Goal: Information Seeking & Learning: Learn about a topic

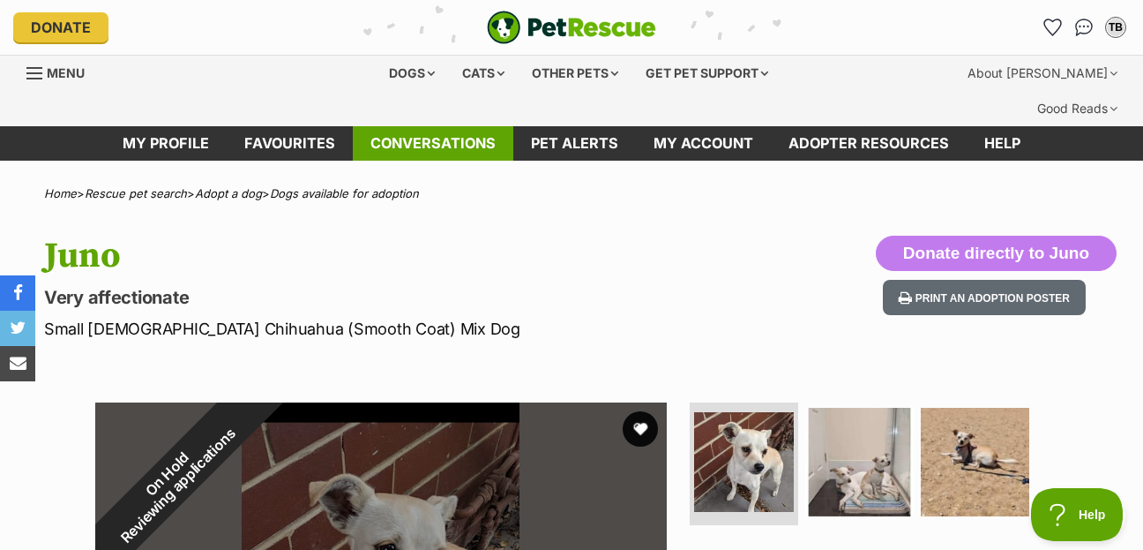
click at [430, 126] on link "Conversations" at bounding box center [433, 143] width 161 height 34
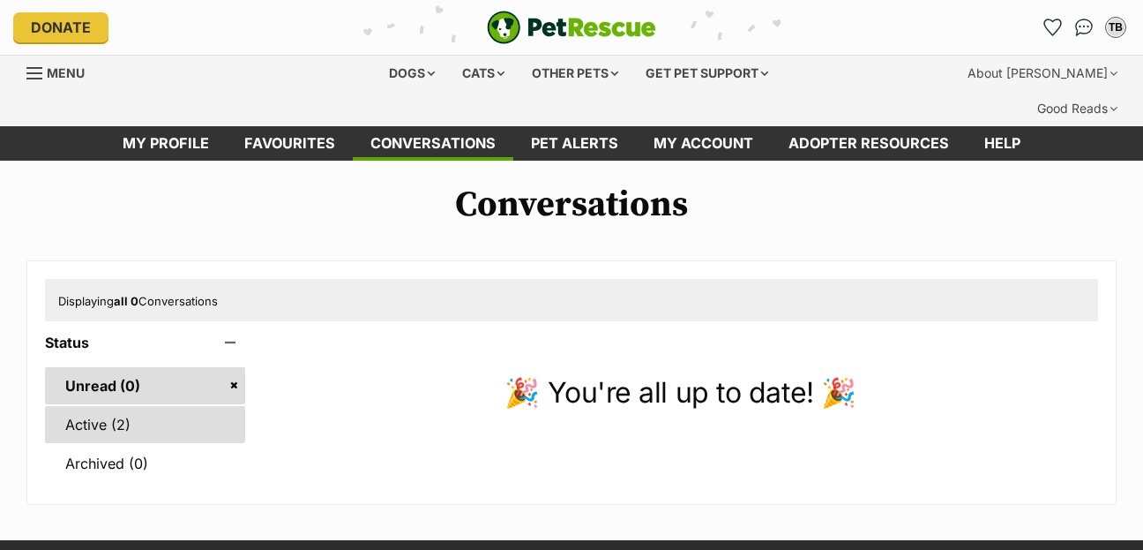
click at [107, 406] on link "Active (2)" at bounding box center [145, 424] width 200 height 37
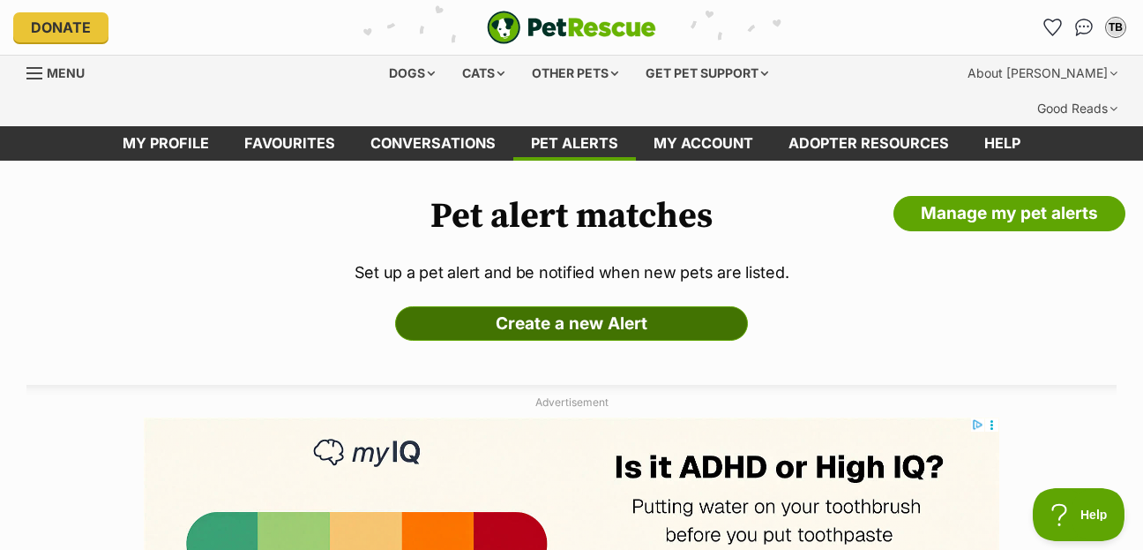
click at [558, 306] on link "Create a new Alert" at bounding box center [571, 323] width 353 height 35
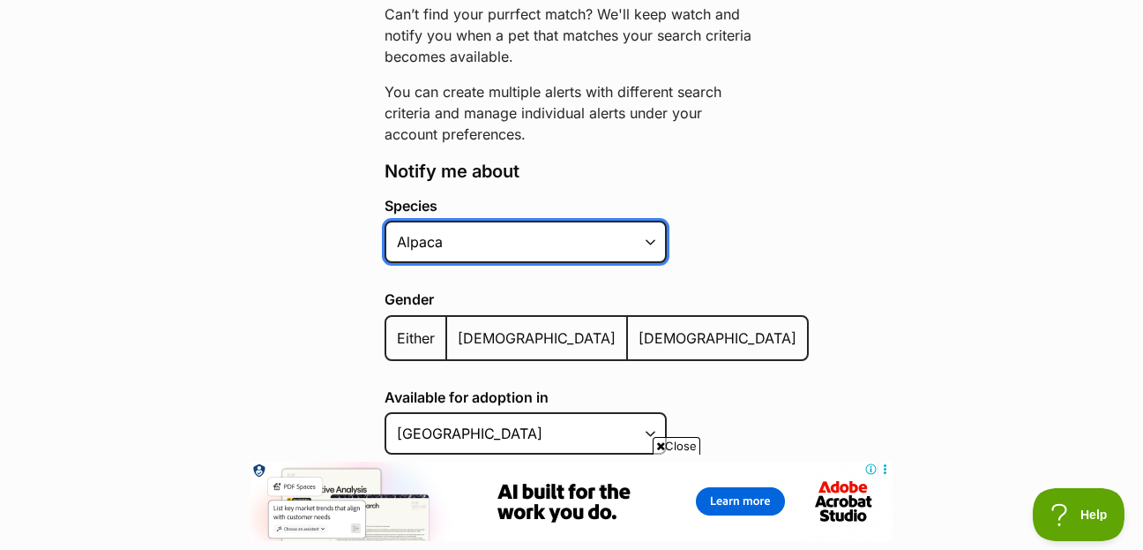
select select "1"
click option "Dog" at bounding box center [0, 0] width 0 height 0
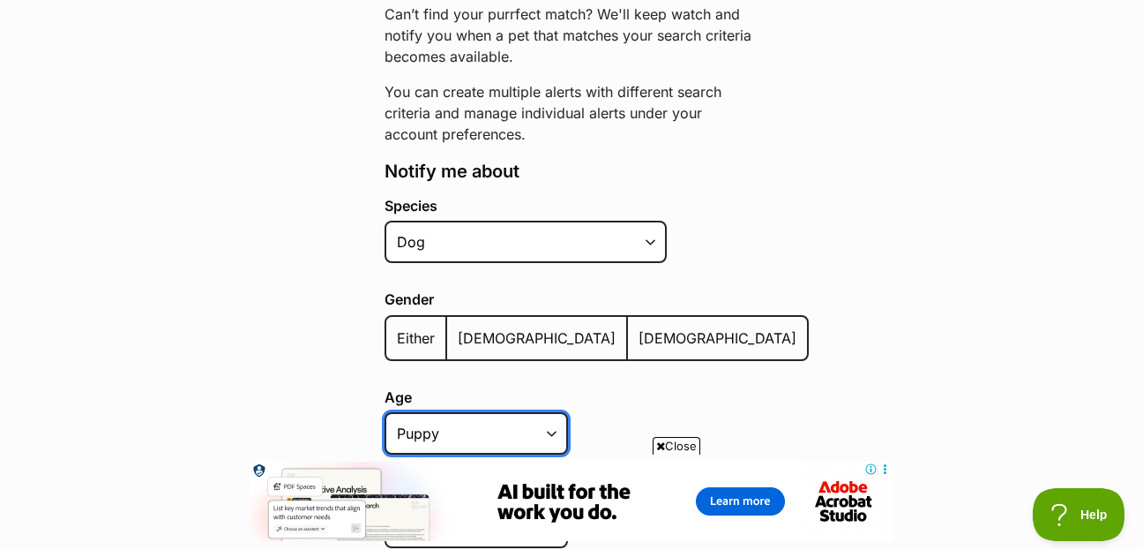
click at [385, 412] on select "Puppy Adult Senior All ages" at bounding box center [476, 433] width 183 height 42
select select "adult"
click option "Adult" at bounding box center [0, 0] width 0 height 0
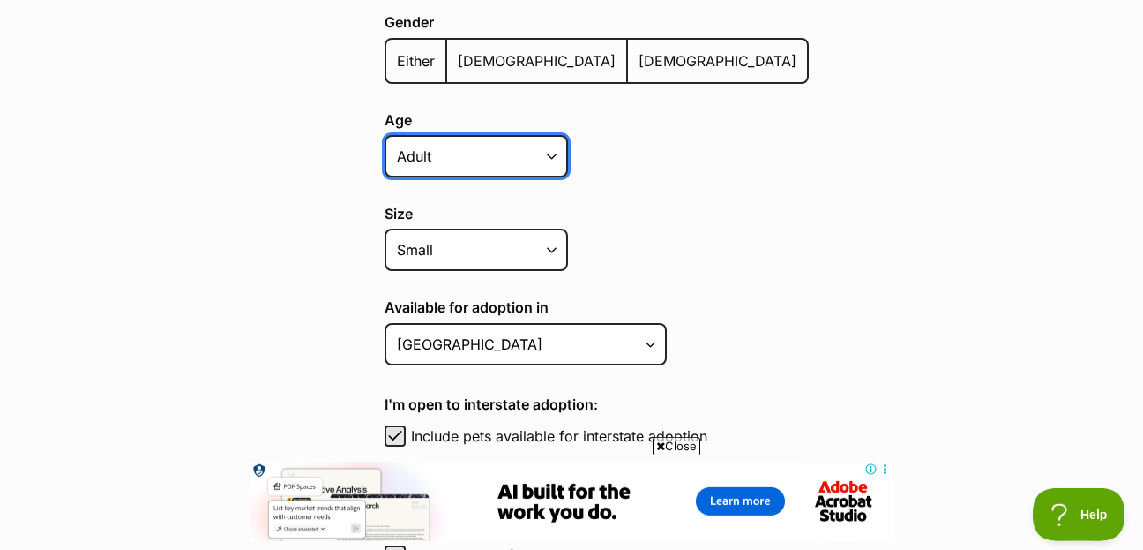
scroll to position [572, 0]
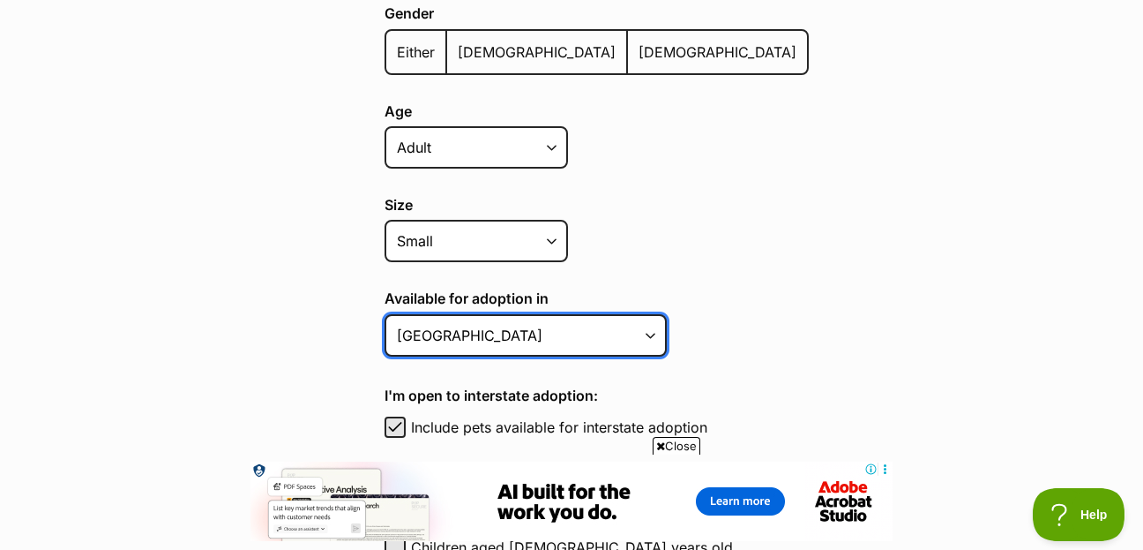
click at [385, 314] on select "Australian Capital Territory New South Wales Northern Territory Queensland Sout…" at bounding box center [526, 335] width 282 height 42
select select "2"
click option "Victoria" at bounding box center [0, 0] width 0 height 0
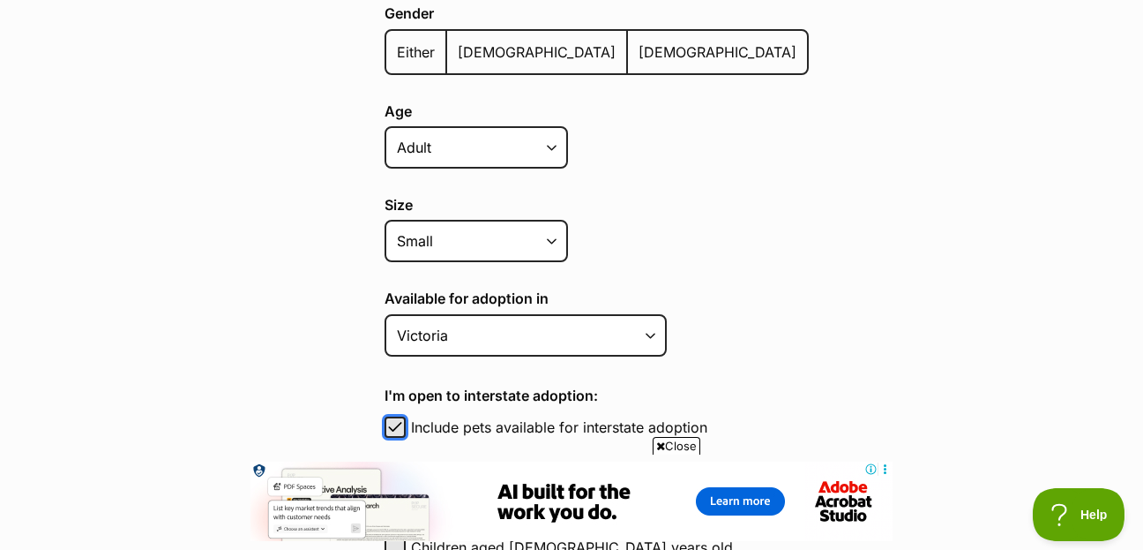
click at [394, 416] on span "button" at bounding box center [395, 426] width 18 height 21
checkbox input "false"
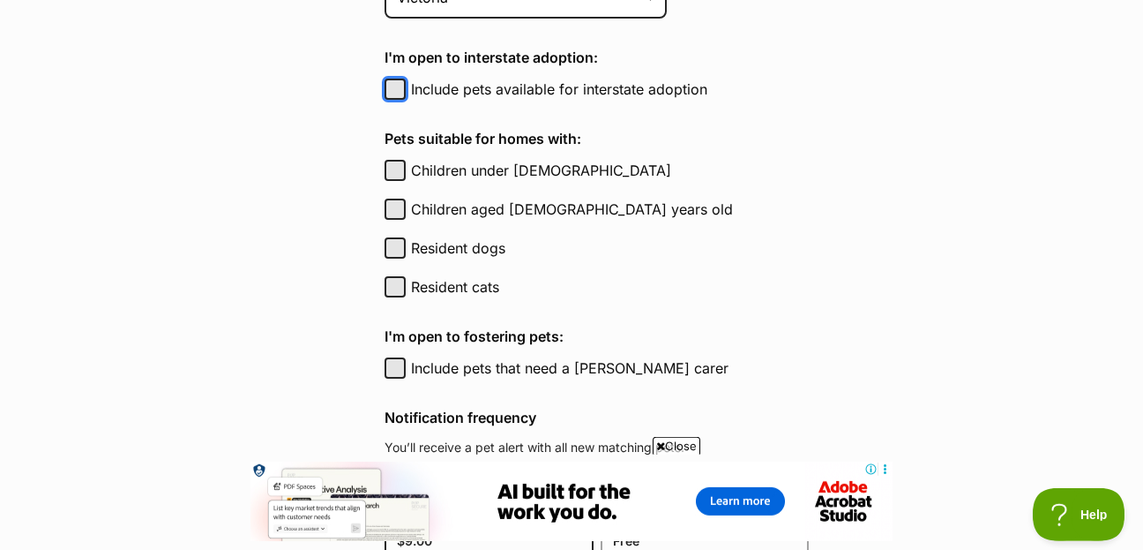
scroll to position [953, 0]
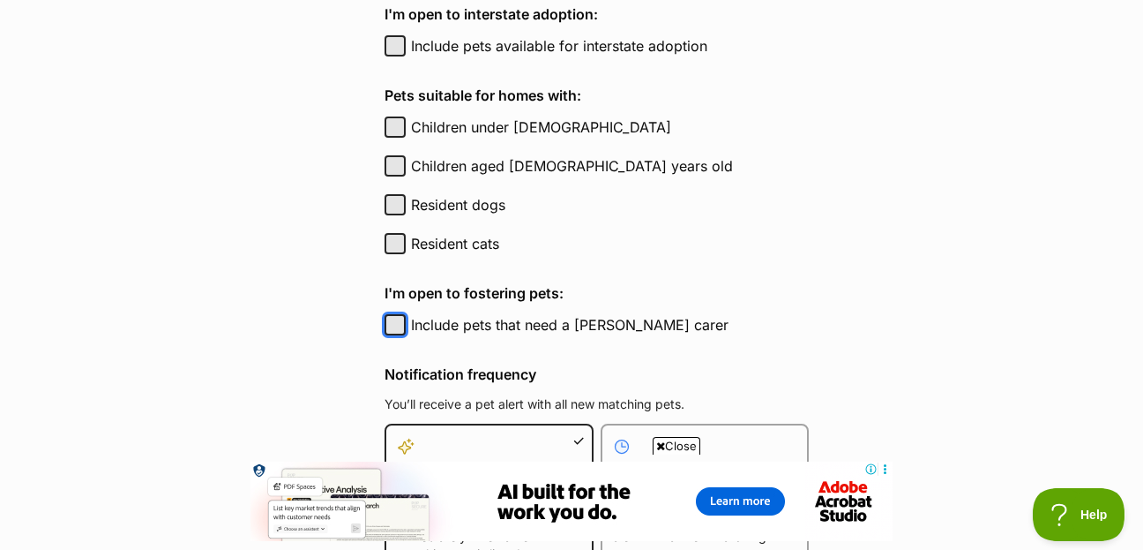
click at [393, 314] on button "Include pets that need a foster carer" at bounding box center [395, 324] width 21 height 21
checkbox input "true"
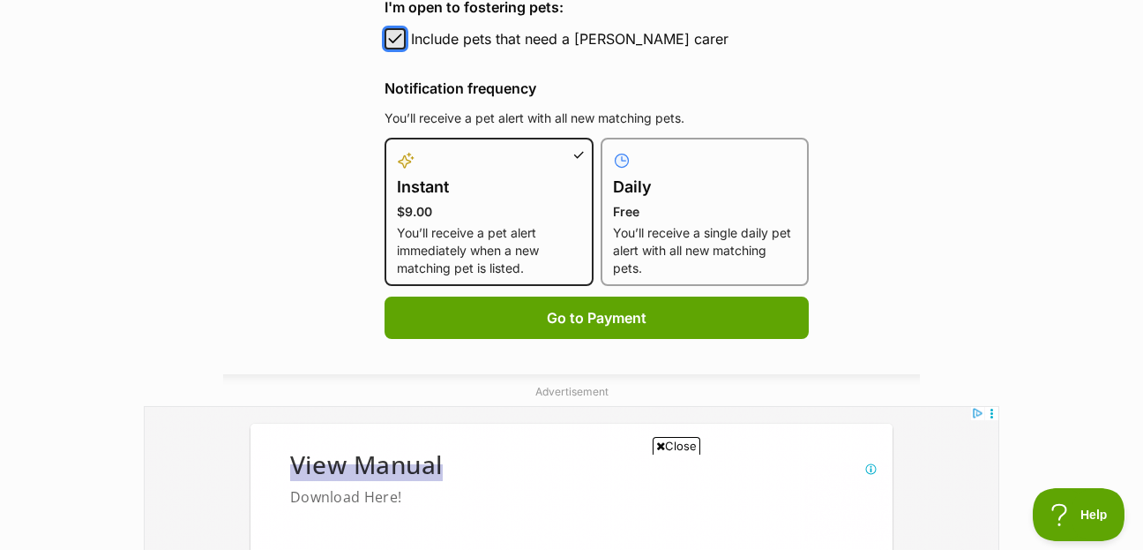
scroll to position [0, 0]
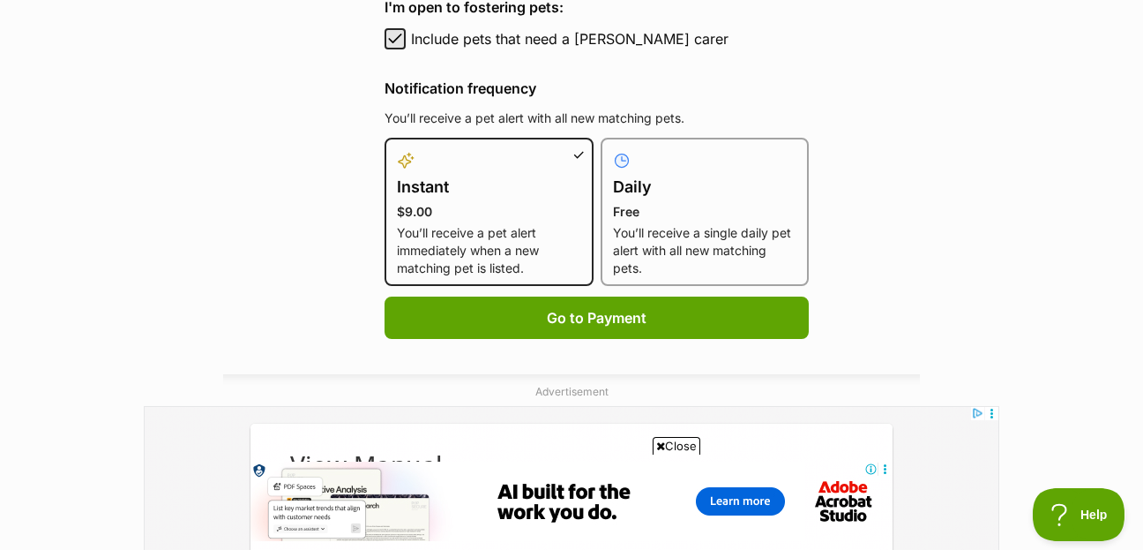
click at [680, 224] on p "You’ll receive a single daily pet alert with all new matching pets." at bounding box center [705, 250] width 184 height 53
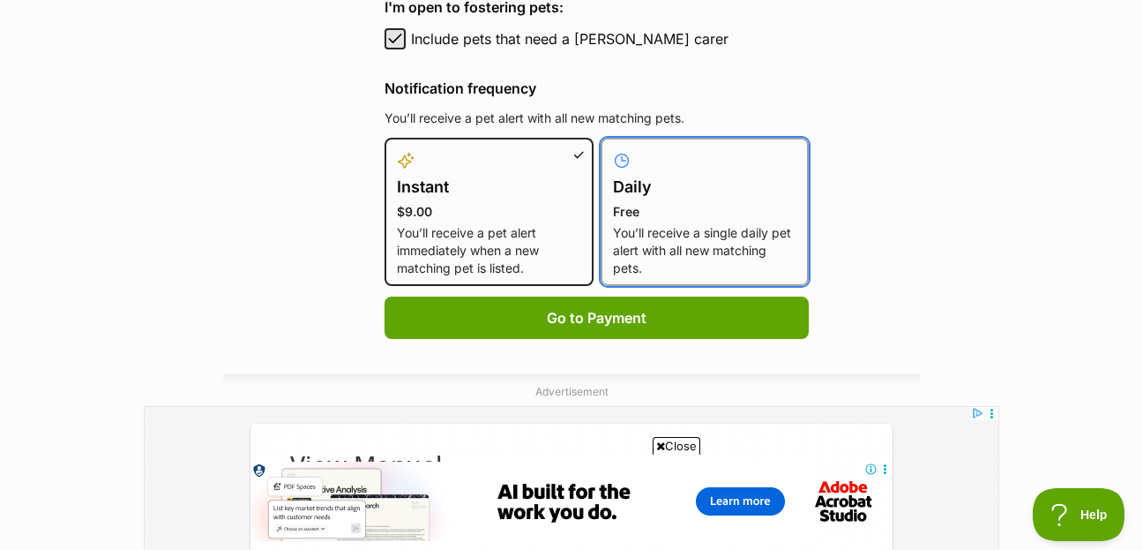
click at [612, 149] on input "Daily Free You’ll receive a single daily pet alert with all new matching pets." at bounding box center [611, 148] width 1 height 1
radio input "true"
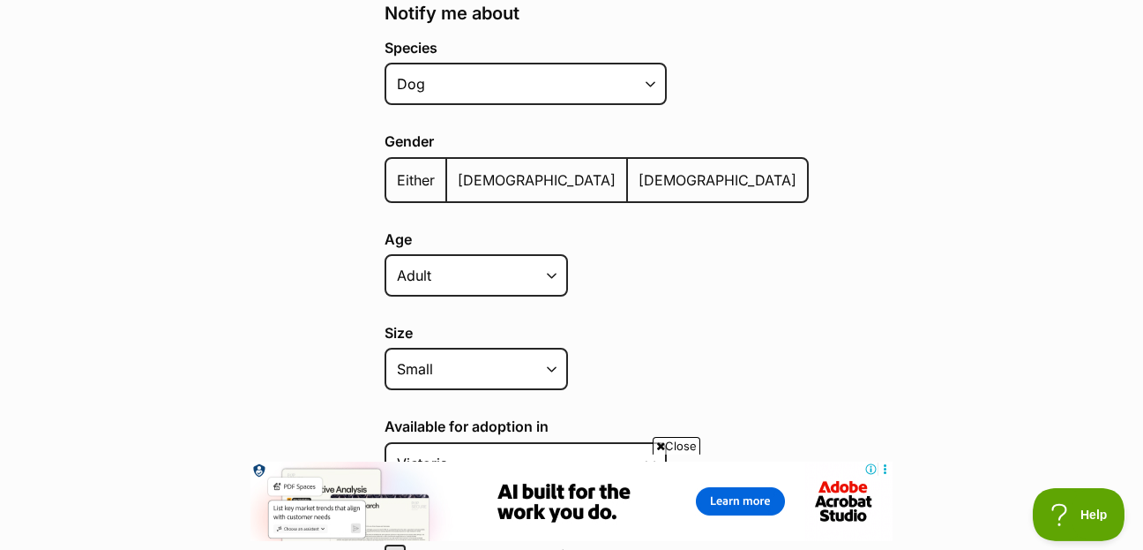
scroll to position [476, 0]
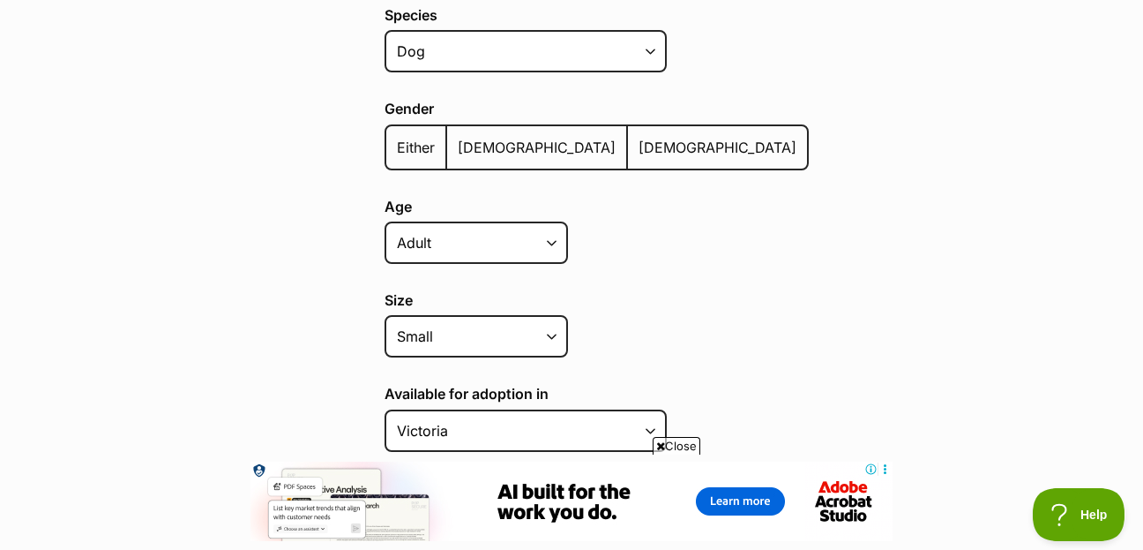
click at [410, 138] on span "Either" at bounding box center [416, 147] width 38 height 18
click at [396, 136] on input "Either" at bounding box center [396, 136] width 0 height 1
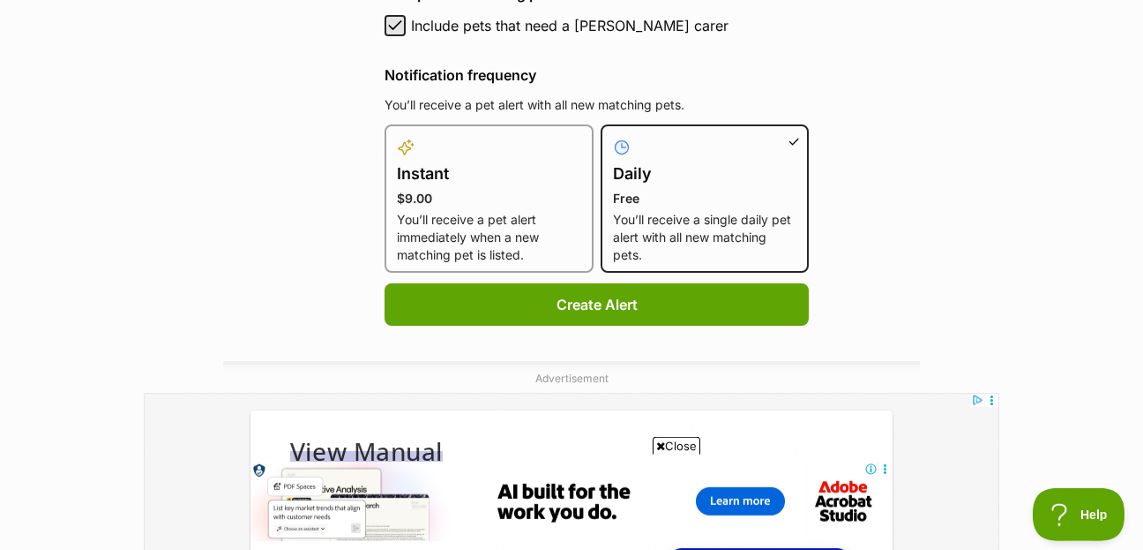
scroll to position [1334, 0]
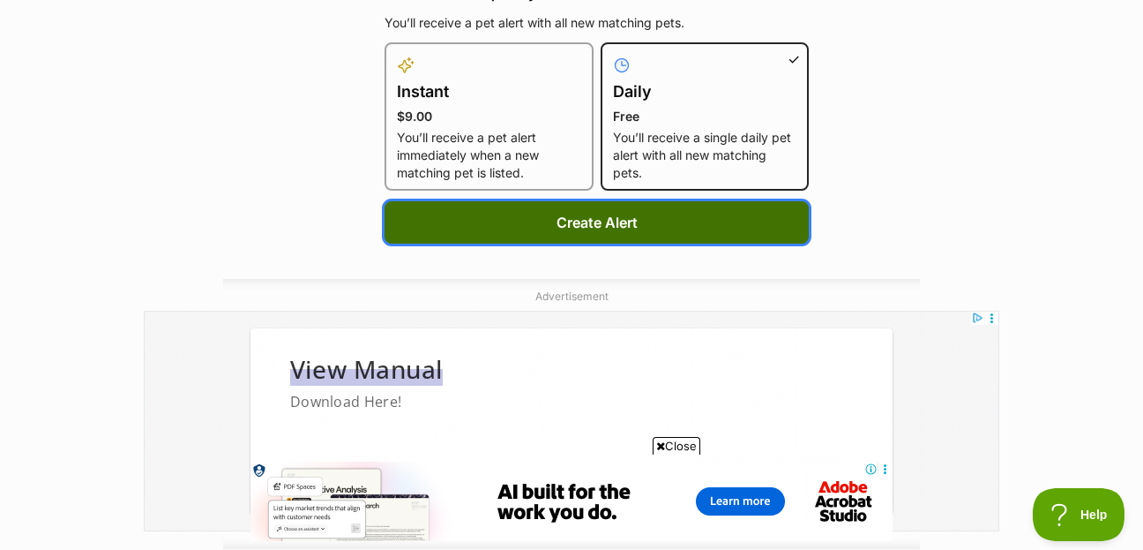
click at [584, 201] on button "Create Alert" at bounding box center [597, 222] width 424 height 42
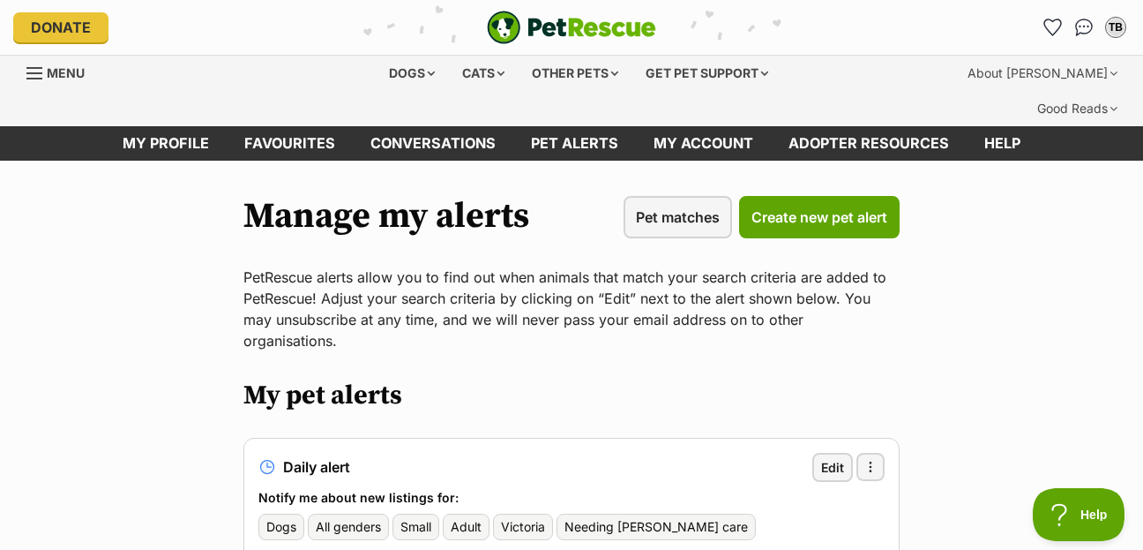
click at [36, 74] on span "Menu" at bounding box center [34, 73] width 16 height 2
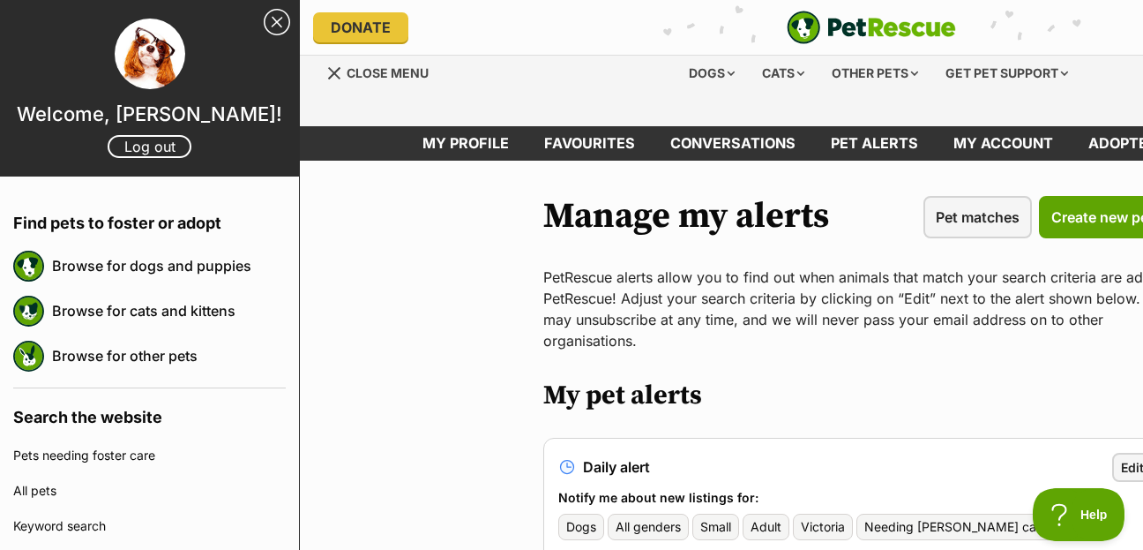
click at [276, 21] on link "Close Sidebar" at bounding box center [277, 22] width 26 height 26
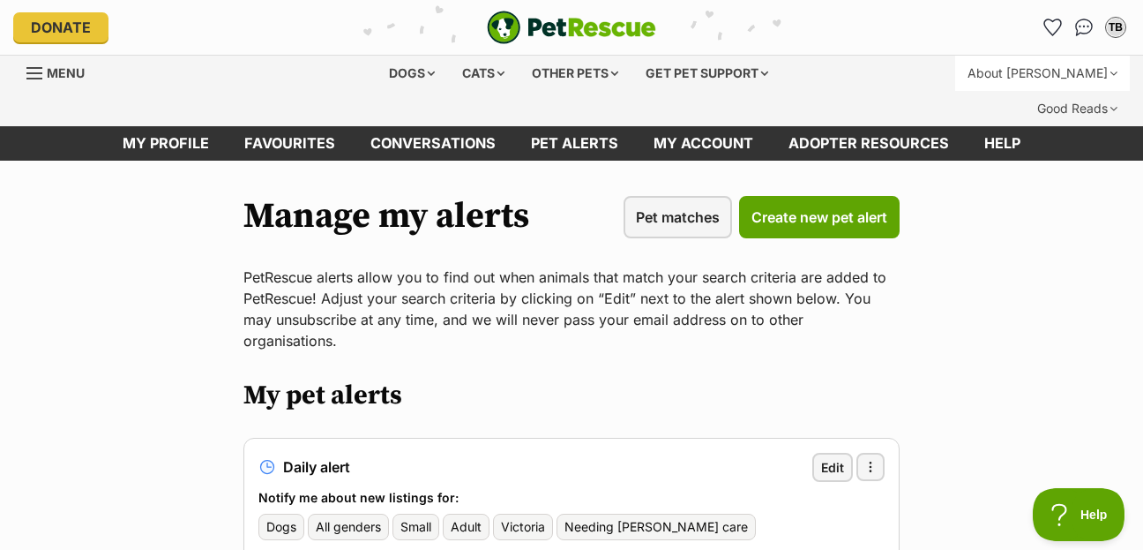
click at [999, 75] on div "About [PERSON_NAME]" at bounding box center [1042, 73] width 175 height 35
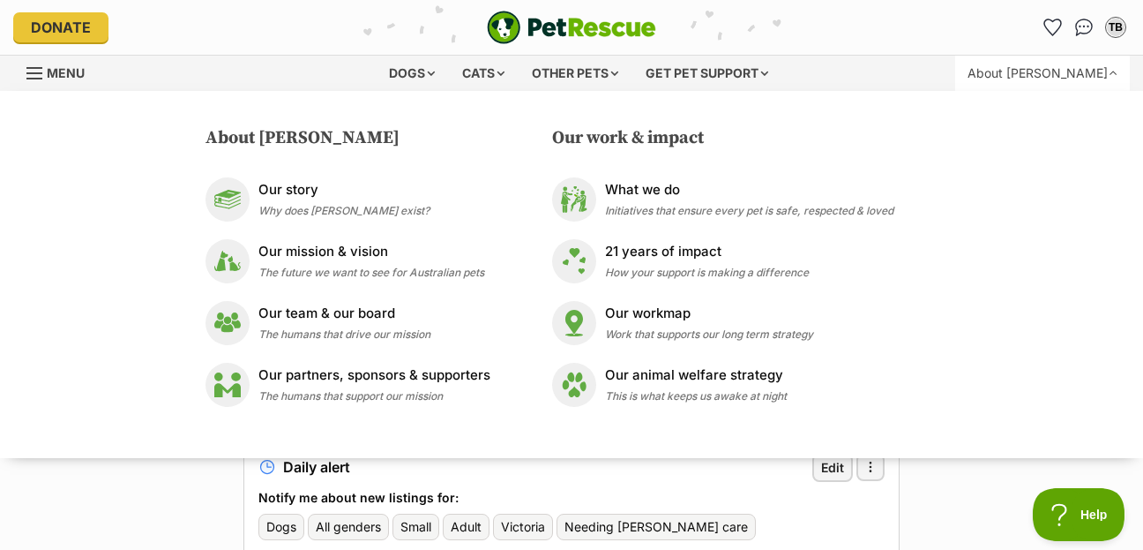
click at [999, 75] on div "About [PERSON_NAME]" at bounding box center [1042, 73] width 175 height 35
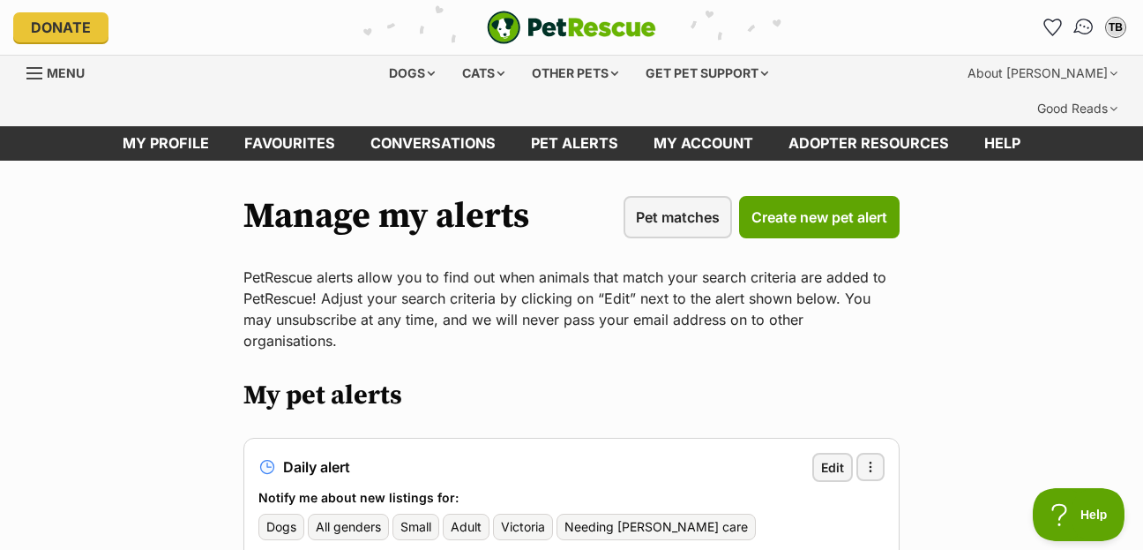
click at [1088, 27] on img "Conversations" at bounding box center [1085, 27] width 24 height 23
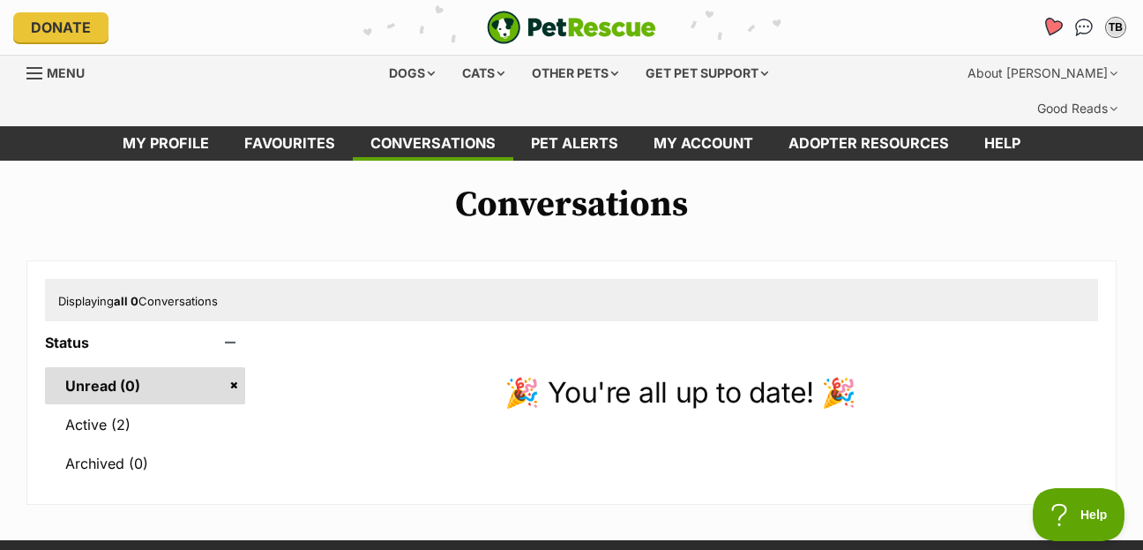
click at [1052, 28] on icon "Favourites" at bounding box center [1052, 27] width 21 height 20
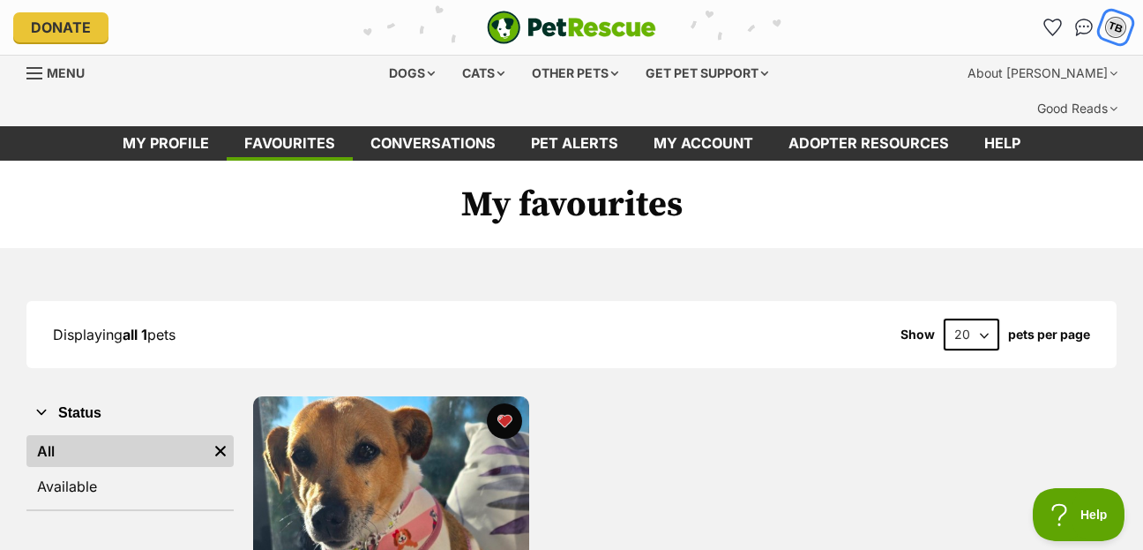
click at [1117, 26] on div "TB" at bounding box center [1115, 27] width 23 height 23
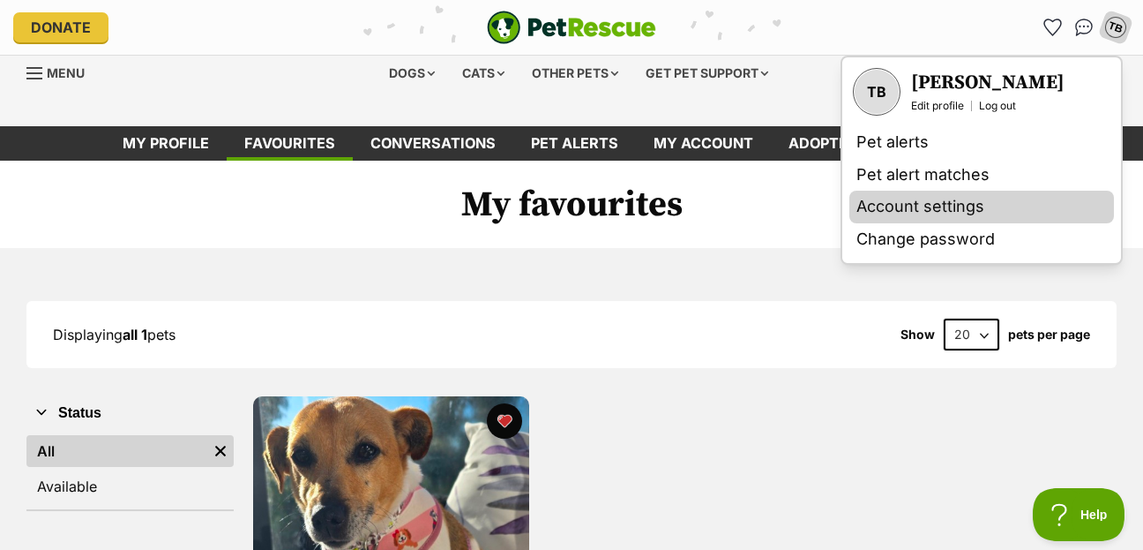
click at [940, 211] on link "Account settings" at bounding box center [982, 207] width 265 height 33
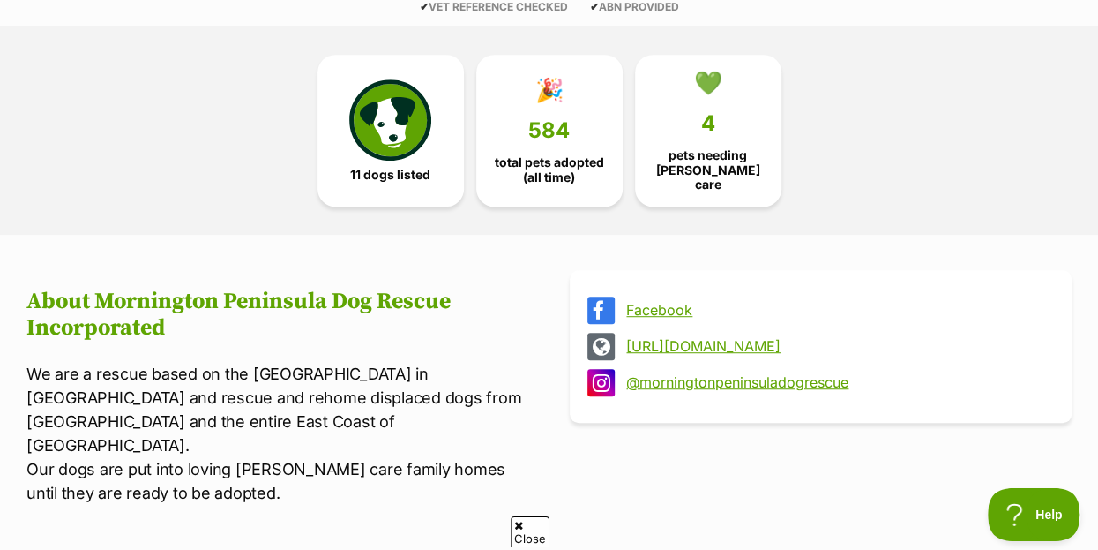
scroll to position [476, 0]
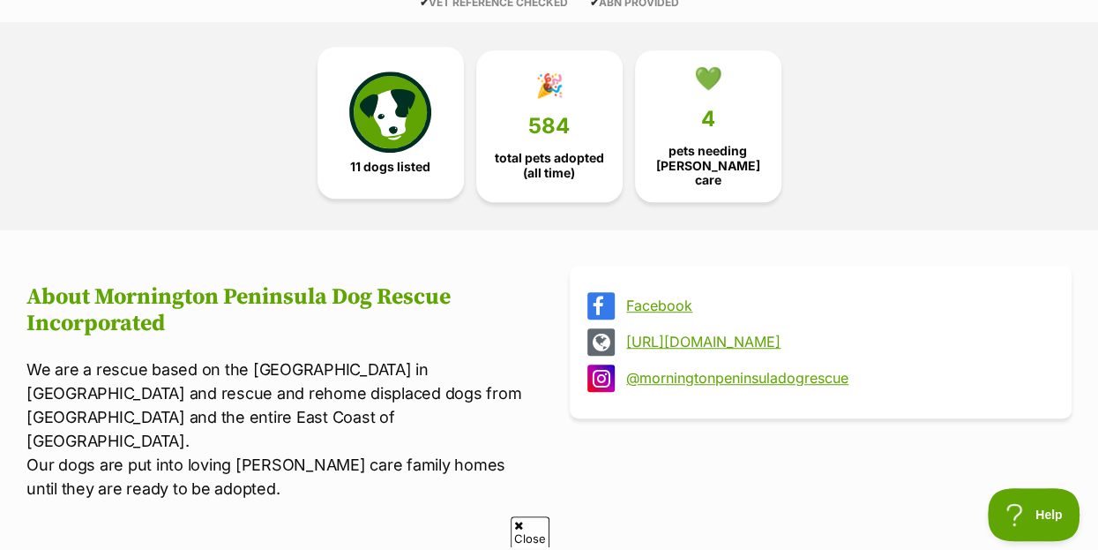
click at [374, 94] on img at bounding box center [389, 111] width 81 height 81
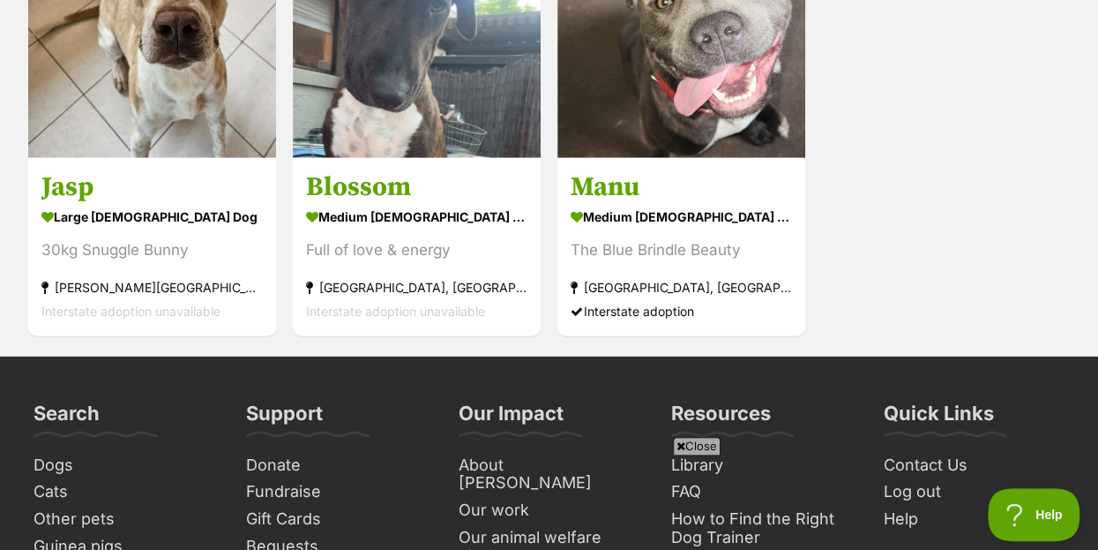
scroll to position [2779, 0]
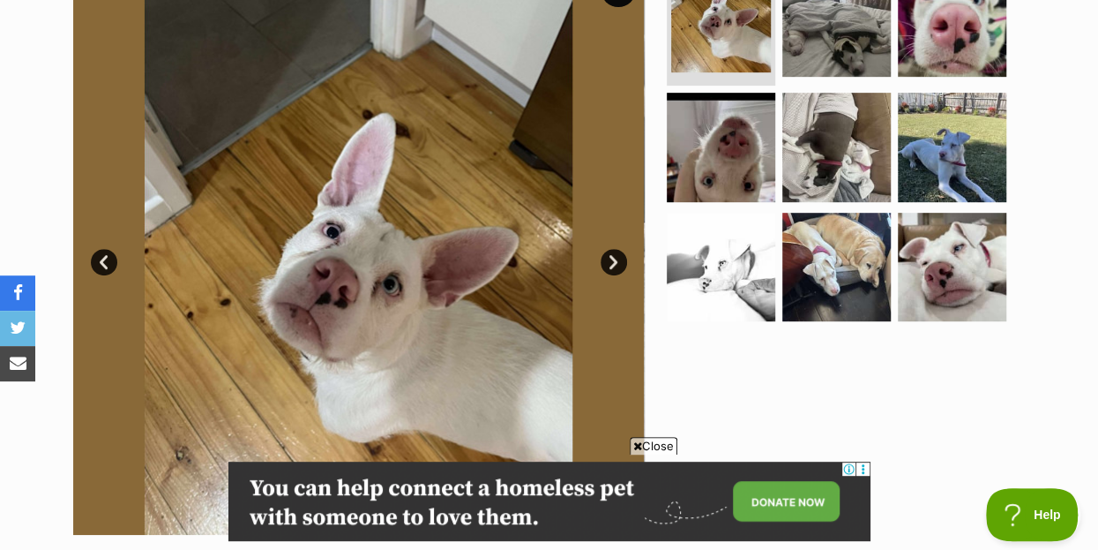
scroll to position [476, 0]
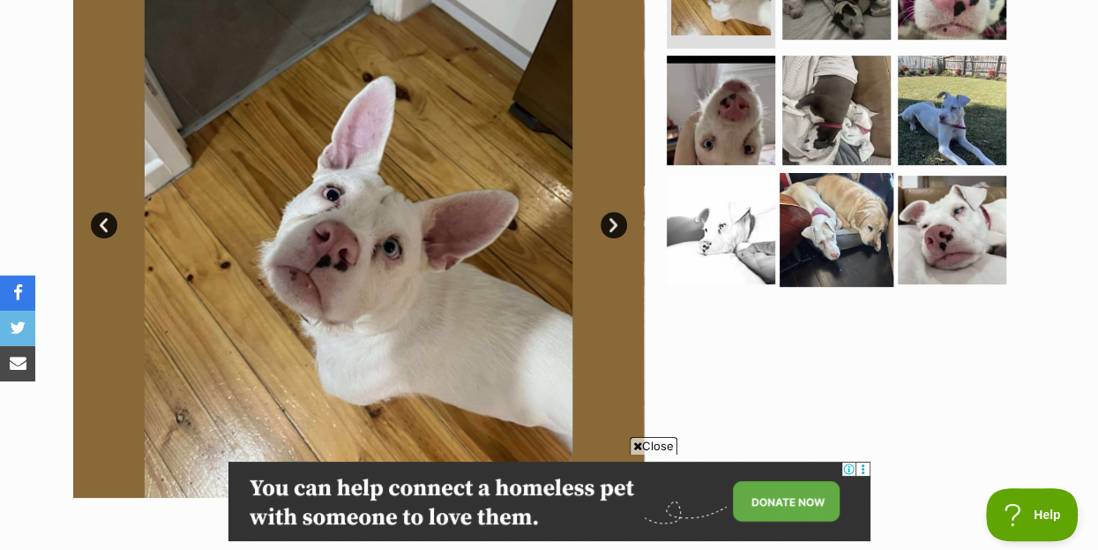
click at [864, 198] on img at bounding box center [837, 230] width 114 height 114
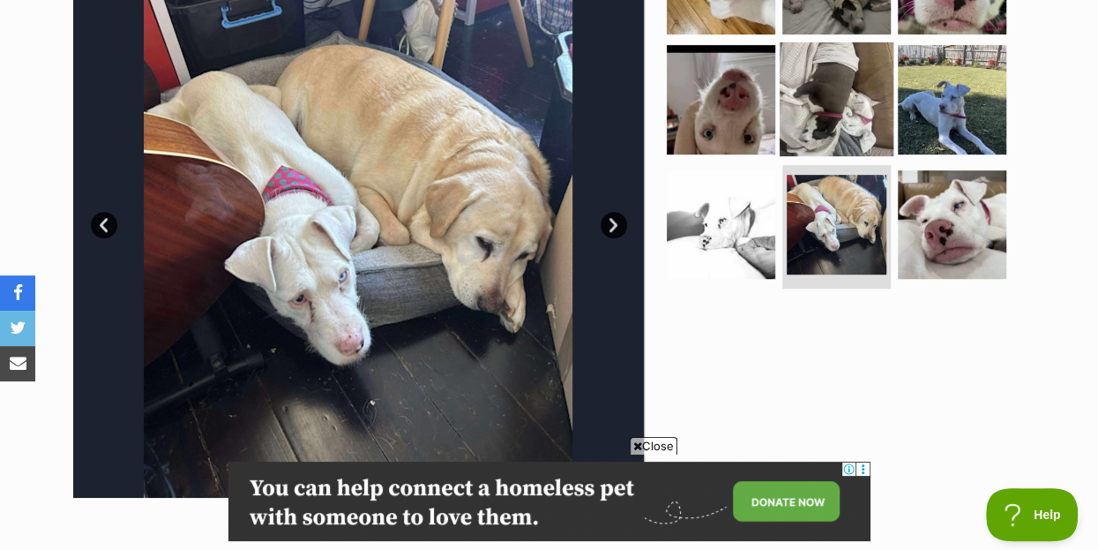
click at [840, 73] on img at bounding box center [837, 99] width 114 height 114
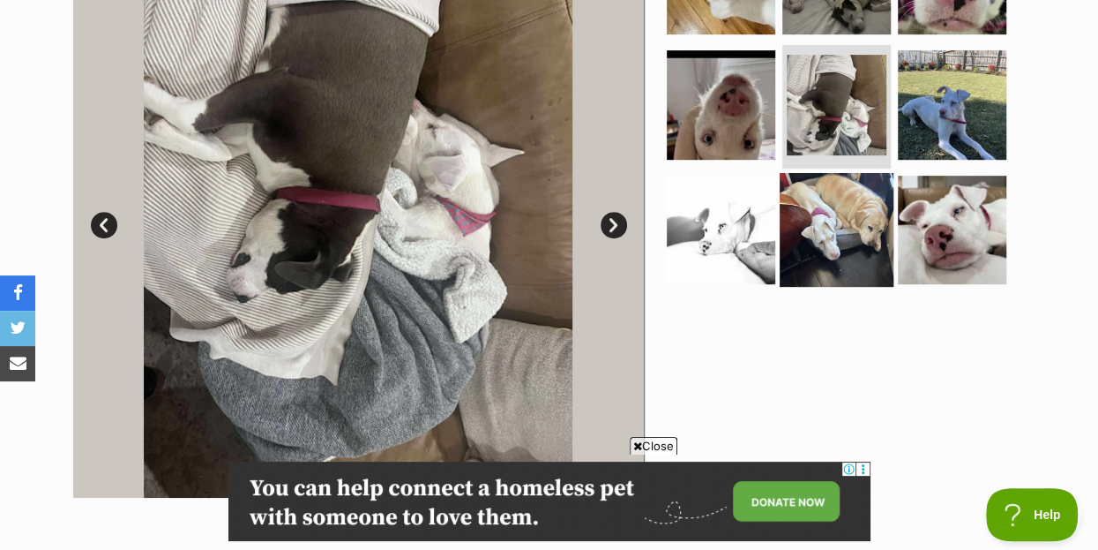
click at [847, 179] on img at bounding box center [837, 230] width 114 height 114
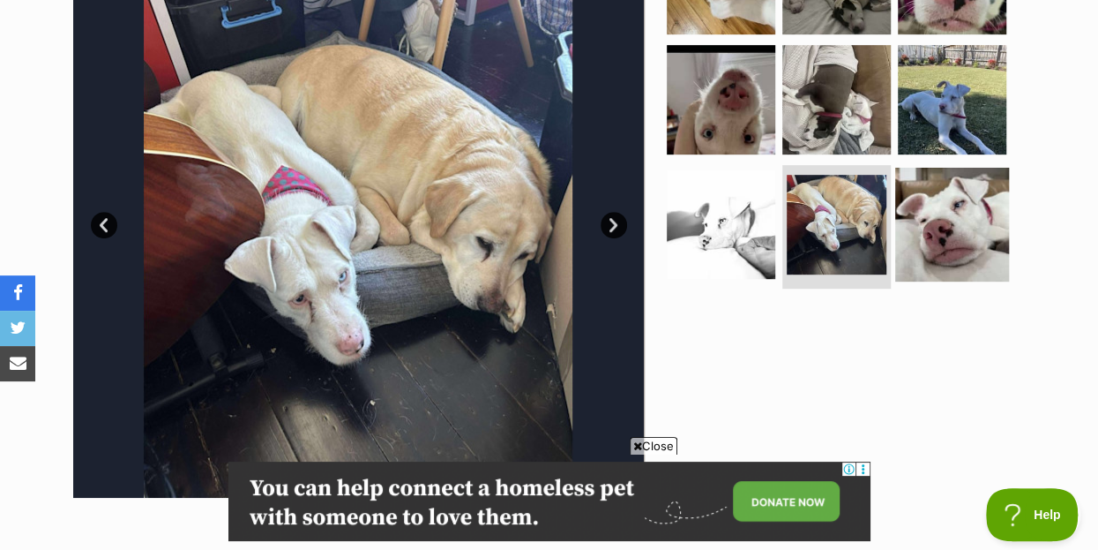
click at [963, 182] on img at bounding box center [952, 225] width 114 height 114
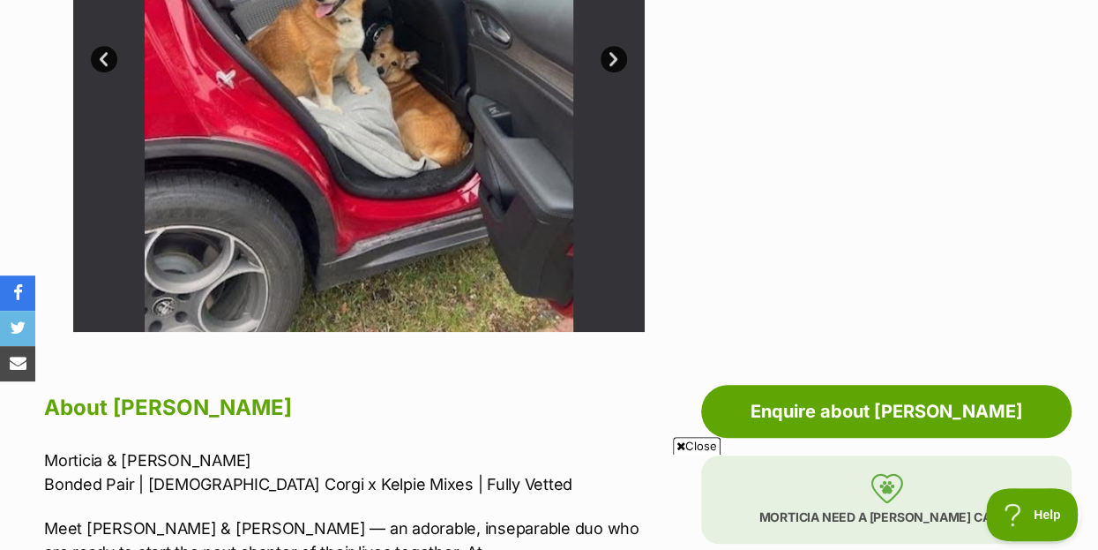
scroll to position [476, 0]
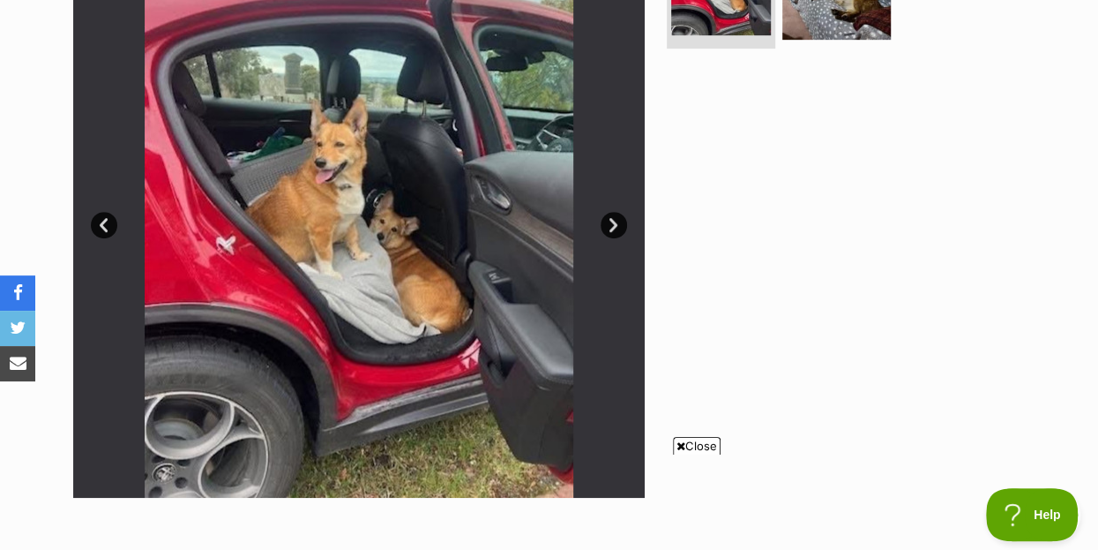
click at [322, 166] on img at bounding box center [359, 212] width 572 height 572
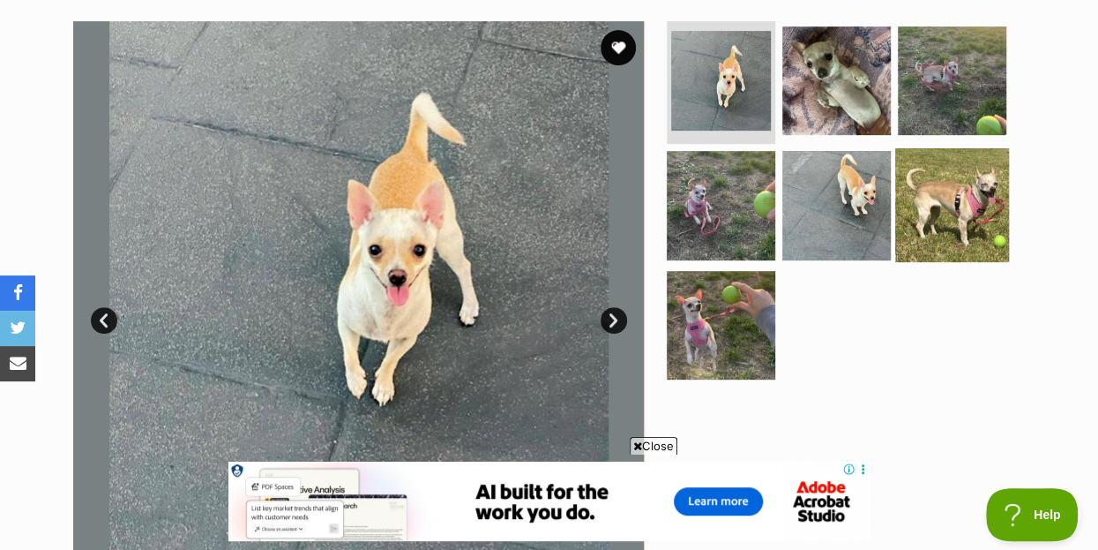
click at [967, 161] on img at bounding box center [952, 205] width 114 height 114
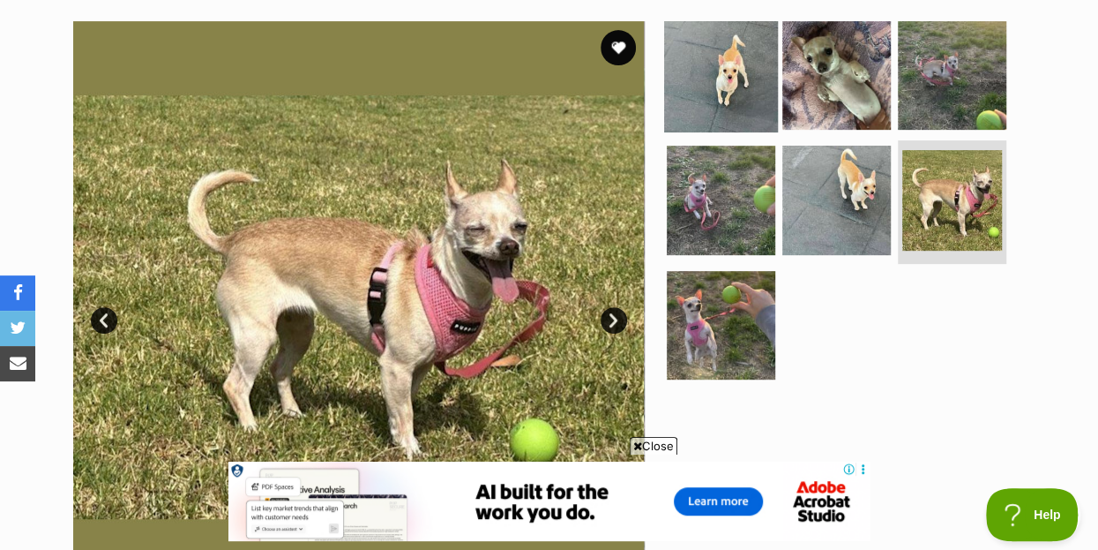
click at [738, 46] on img at bounding box center [721, 75] width 114 height 114
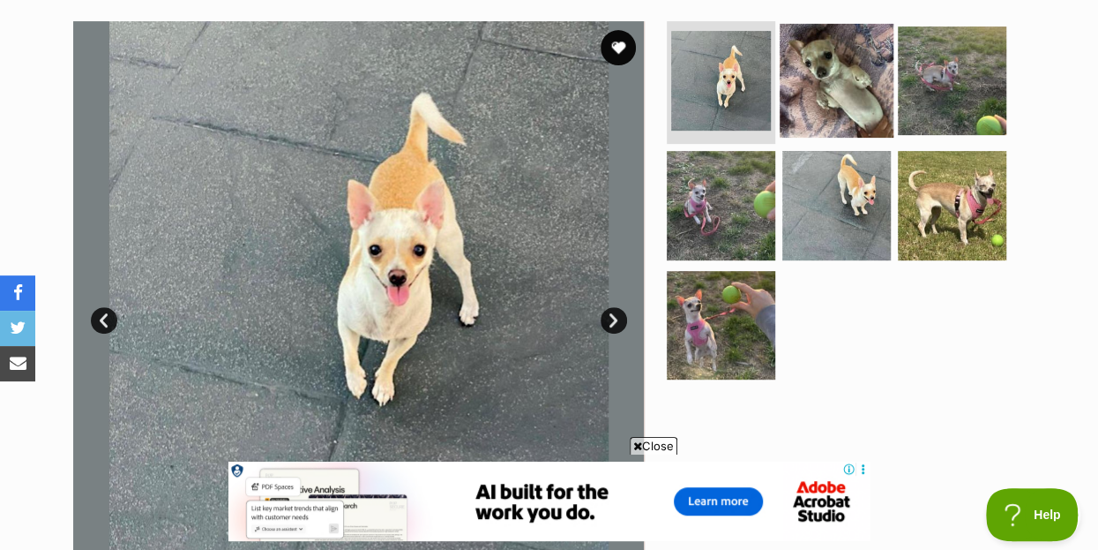
click at [844, 45] on img at bounding box center [837, 80] width 114 height 114
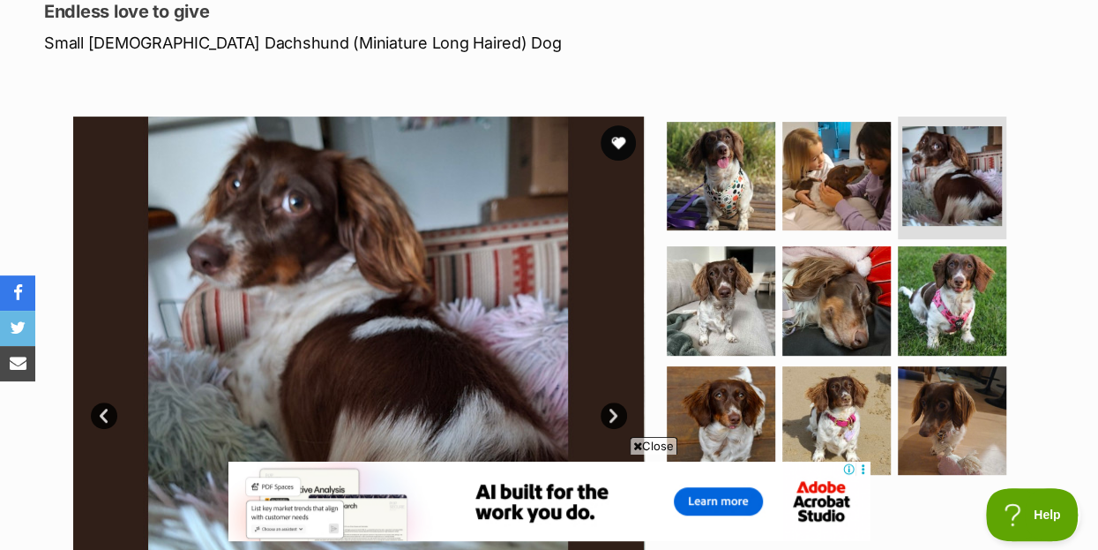
click at [437, 329] on img at bounding box center [358, 402] width 572 height 572
click at [742, 261] on img at bounding box center [721, 300] width 114 height 114
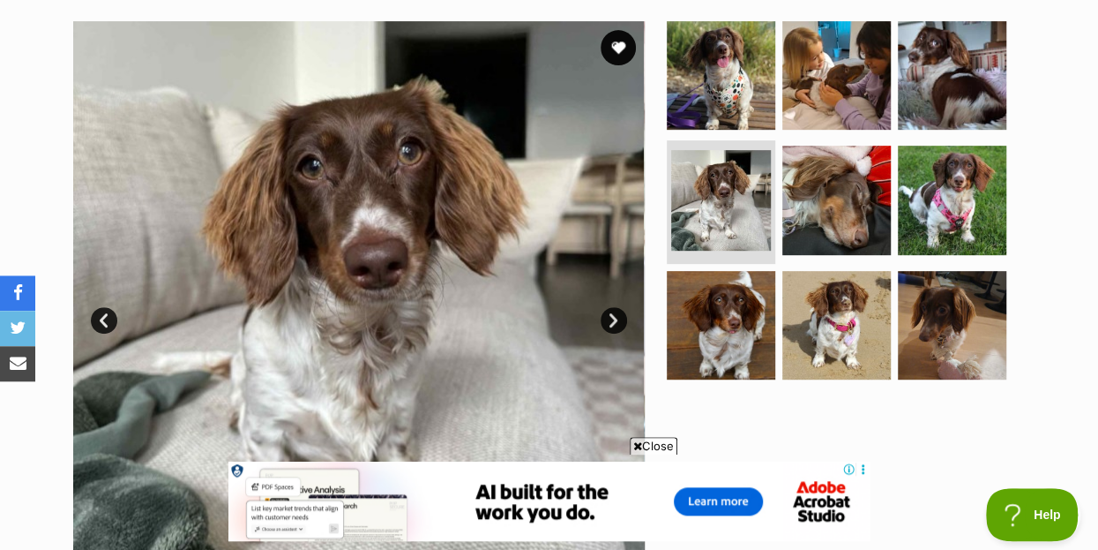
scroll to position [381, 0]
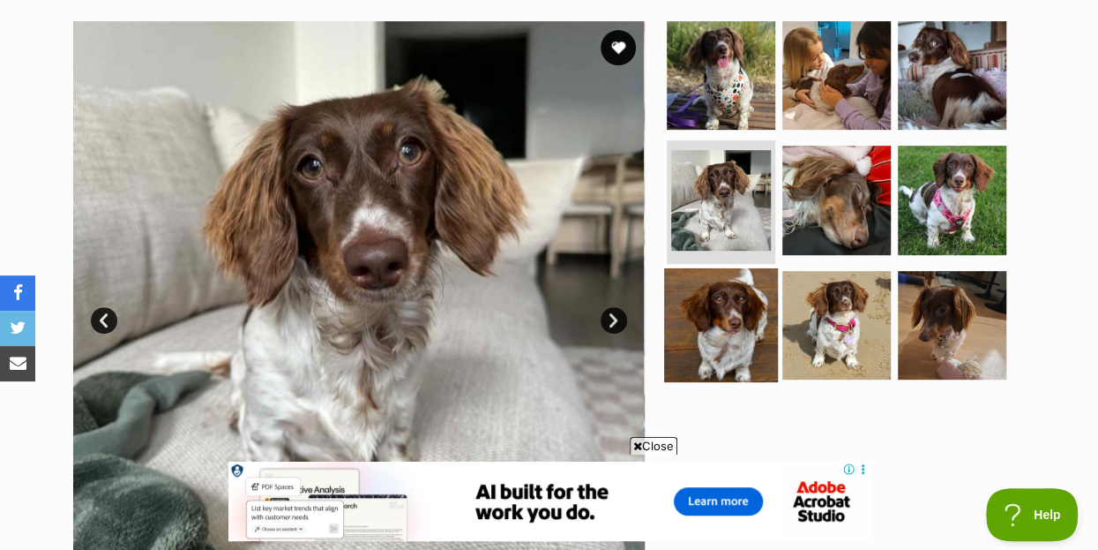
click at [724, 290] on img at bounding box center [721, 325] width 114 height 114
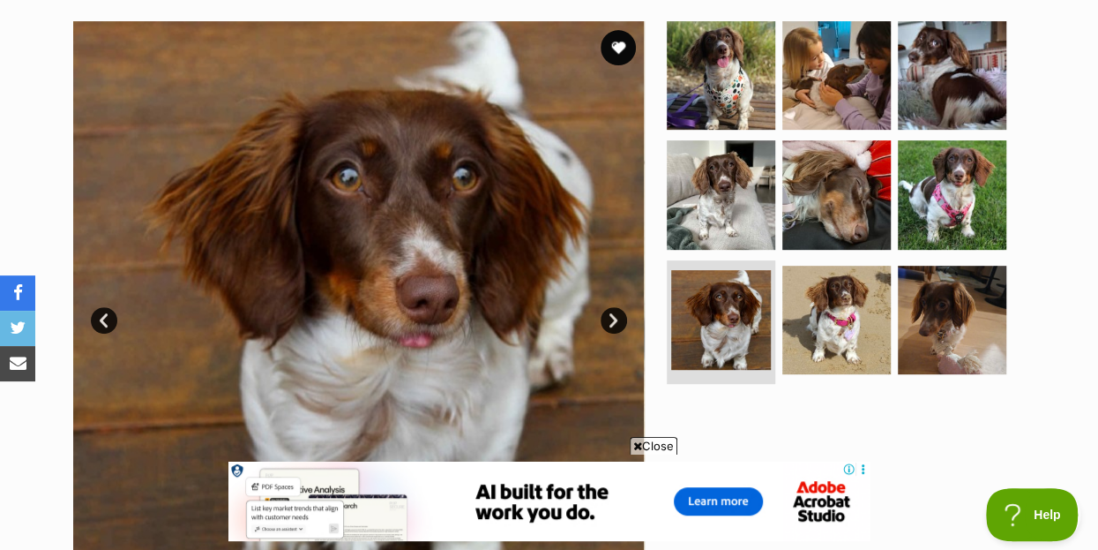
click at [892, 292] on ul at bounding box center [844, 206] width 362 height 370
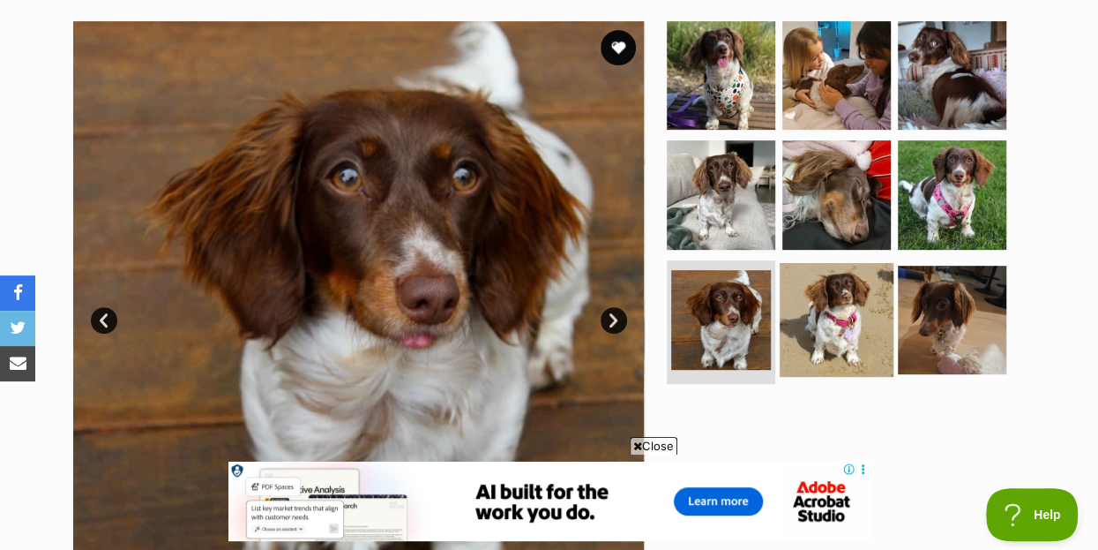
click at [834, 285] on img at bounding box center [837, 320] width 114 height 114
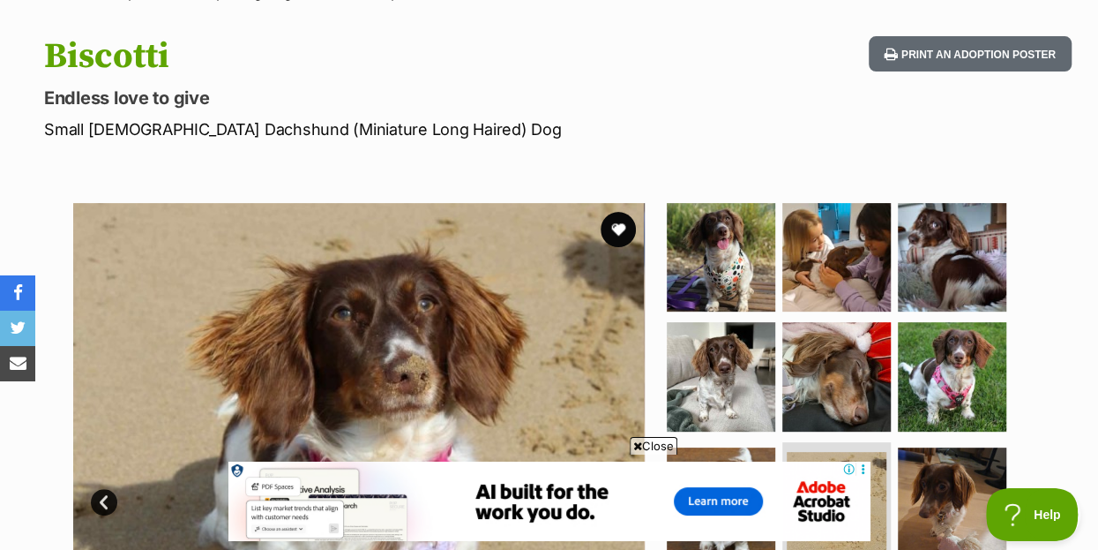
scroll to position [191, 0]
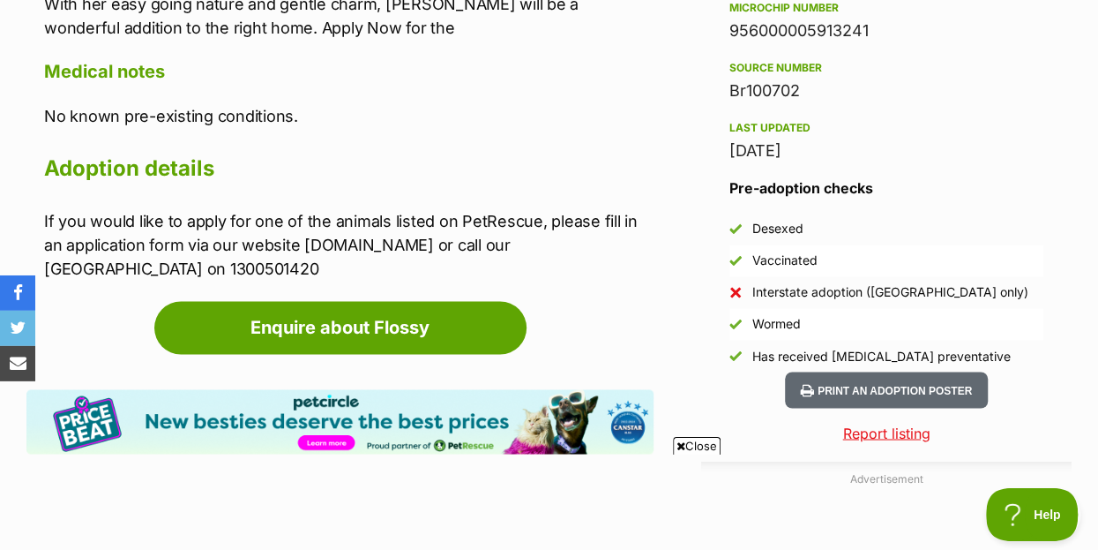
scroll to position [1524, 0]
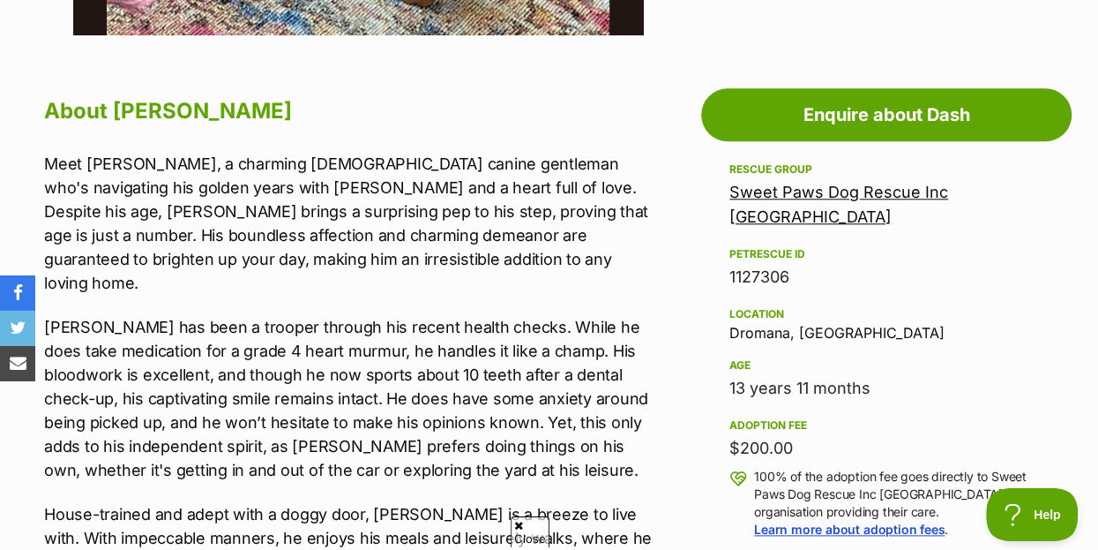
scroll to position [970, 0]
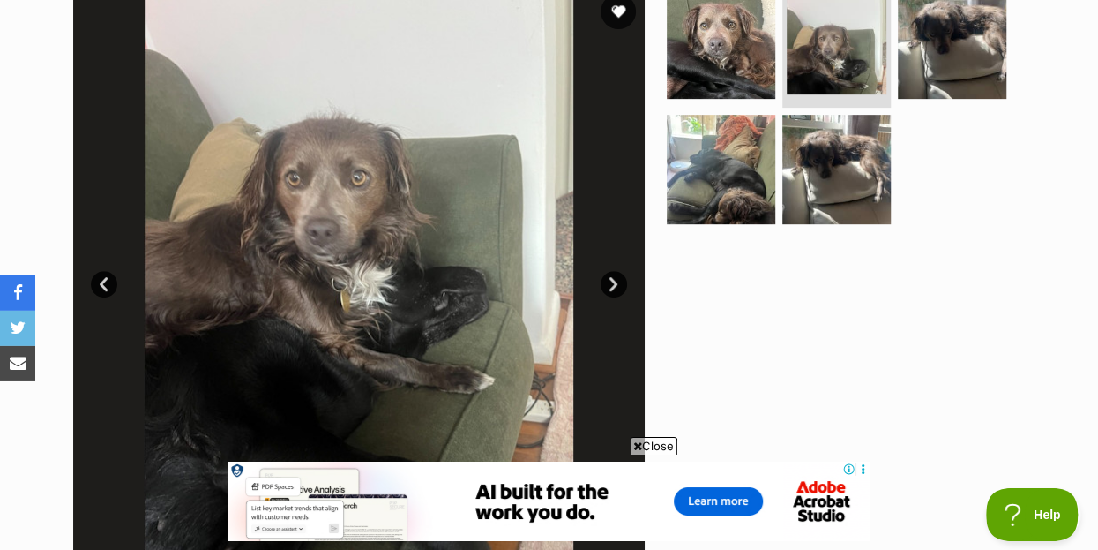
scroll to position [381, 0]
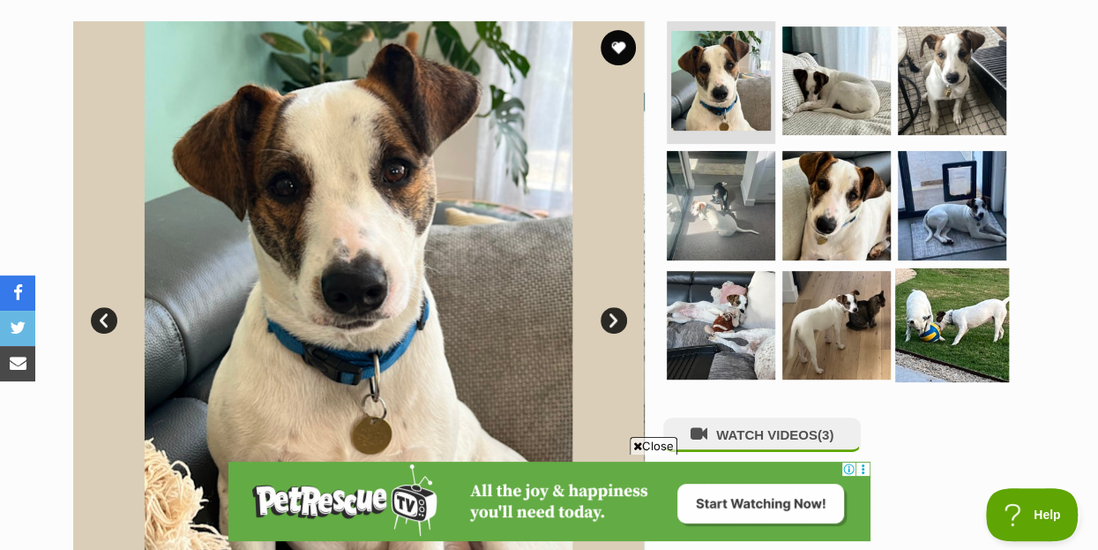
click at [961, 288] on img at bounding box center [952, 325] width 114 height 114
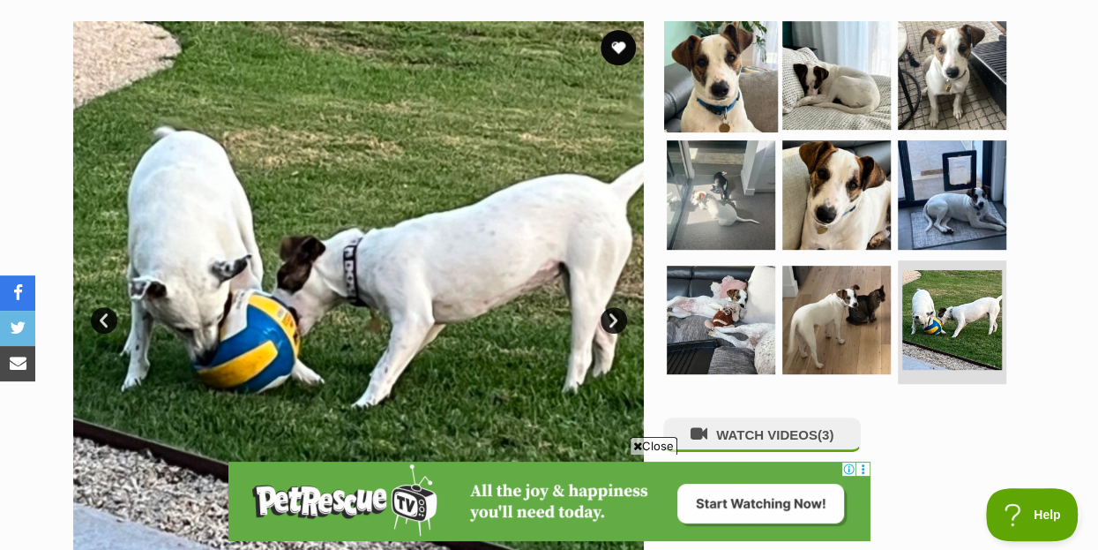
click at [721, 55] on img at bounding box center [721, 75] width 114 height 114
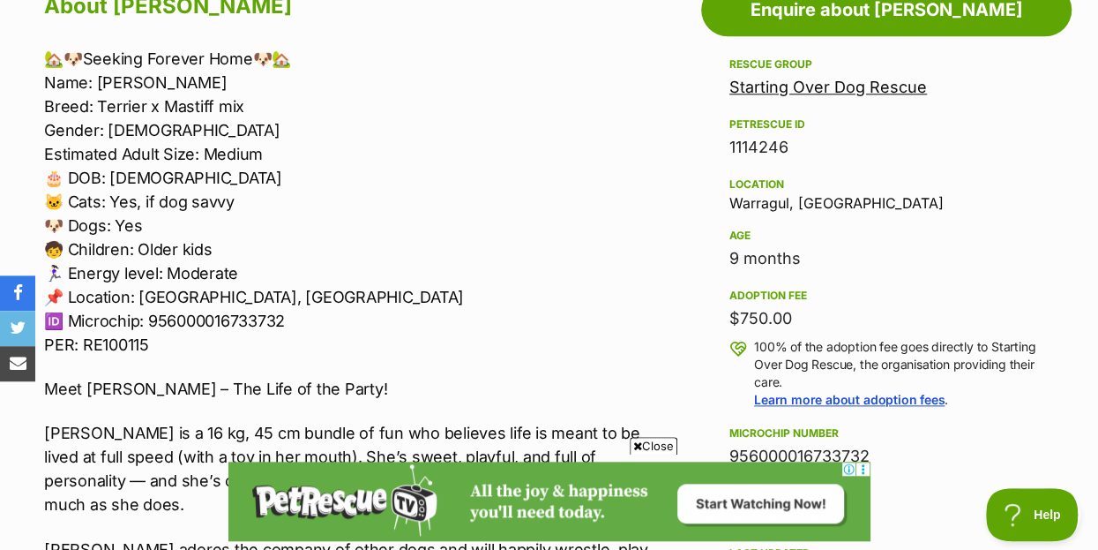
scroll to position [1048, 0]
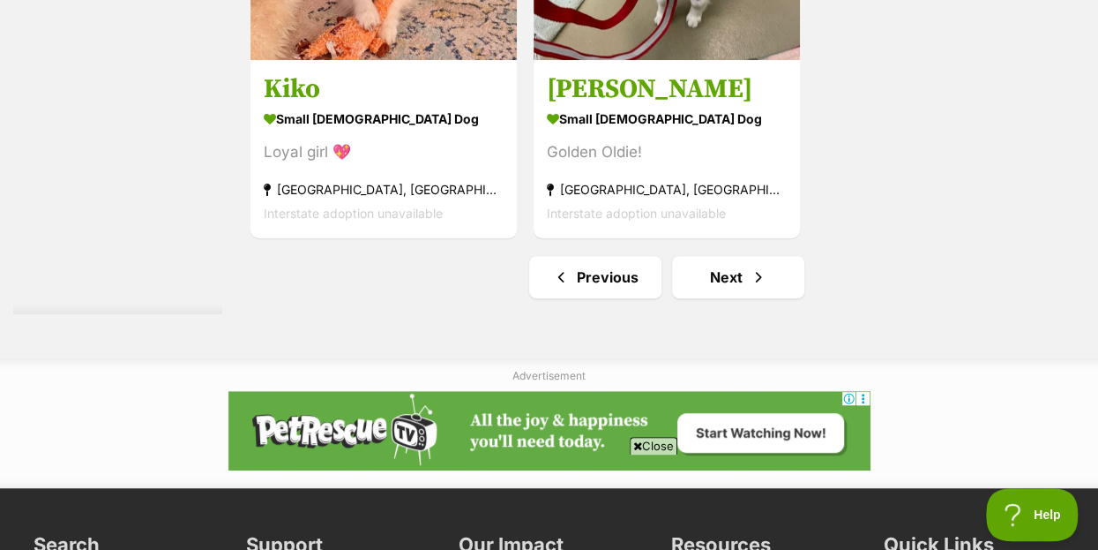
scroll to position [4097, 0]
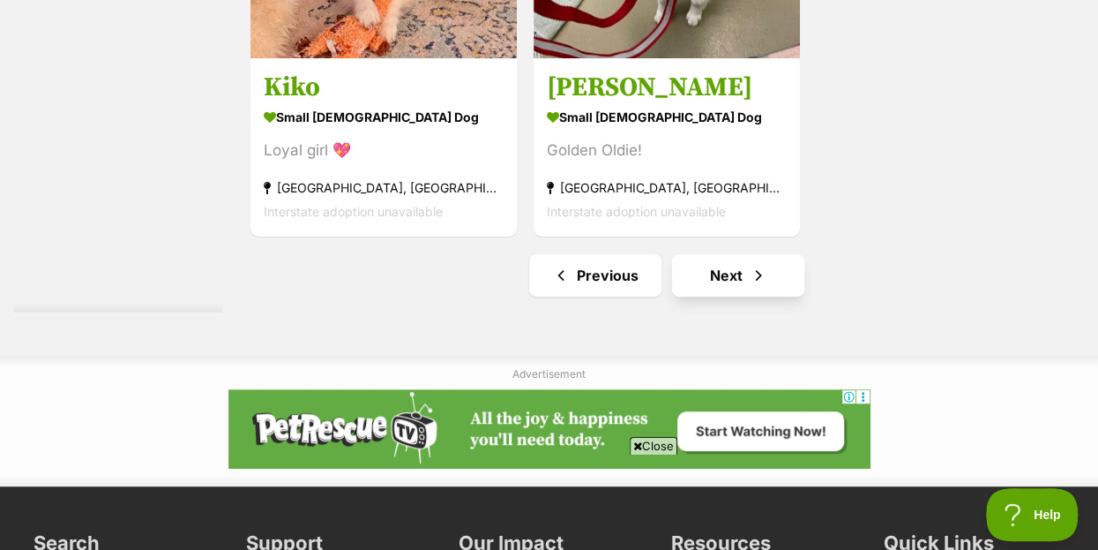
click at [727, 254] on link "Next" at bounding box center [738, 275] width 132 height 42
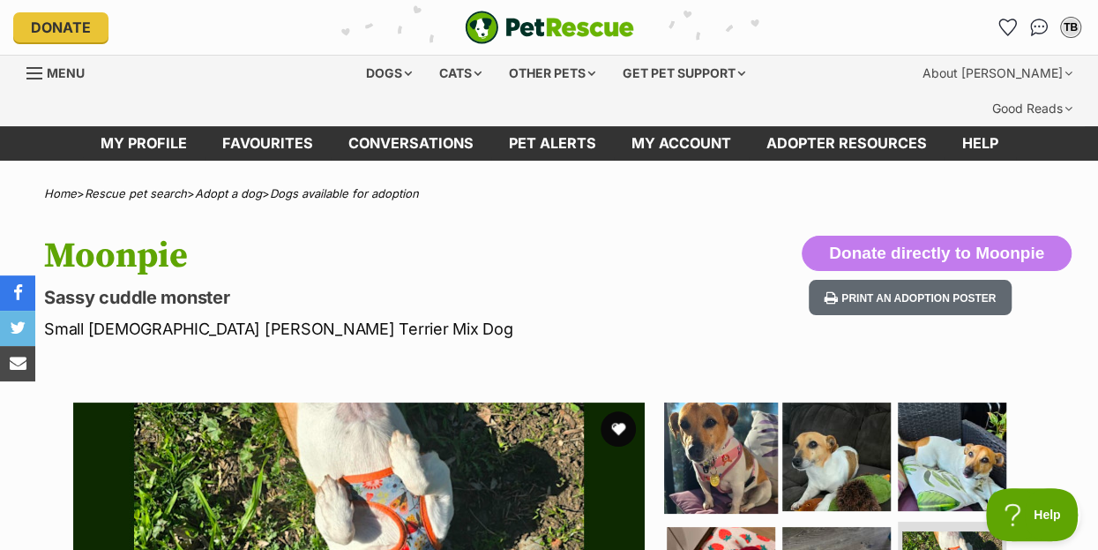
click at [711, 419] on img at bounding box center [721, 456] width 114 height 114
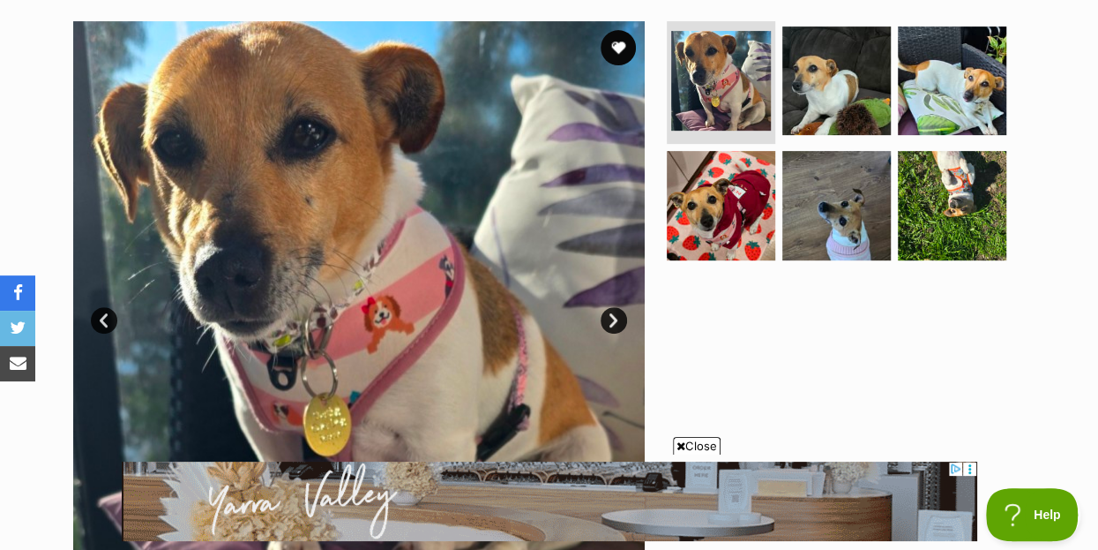
scroll to position [286, 0]
